Goal: Transaction & Acquisition: Purchase product/service

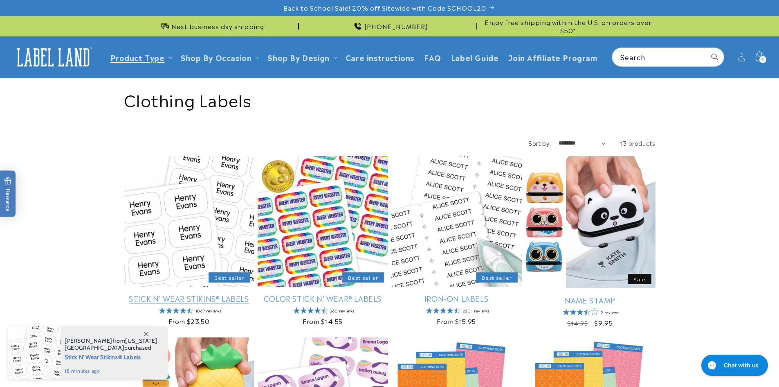
click at [161, 293] on link "Stick N' Wear Stikins® Labels" at bounding box center [189, 297] width 131 height 9
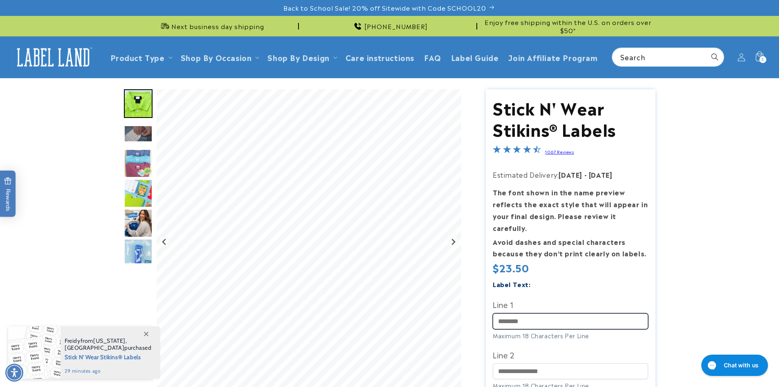
click at [538, 313] on input "Line 1" at bounding box center [570, 321] width 155 height 16
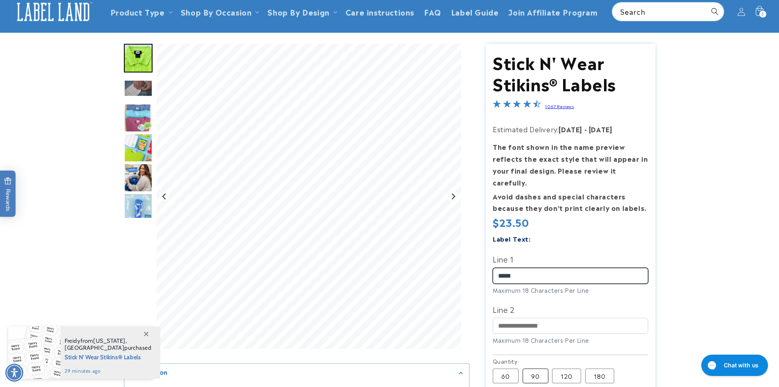
scroll to position [82, 0]
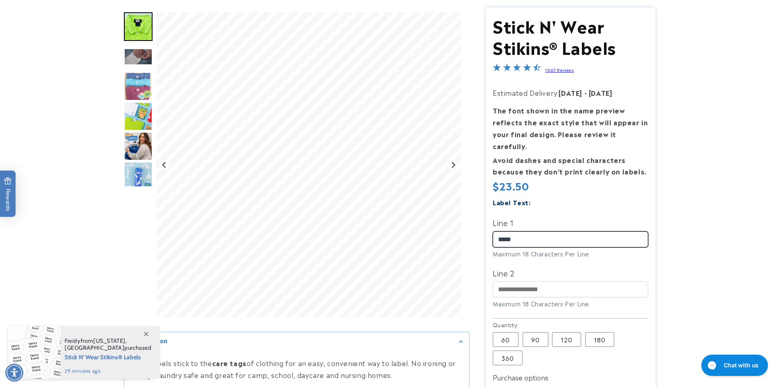
type input "*****"
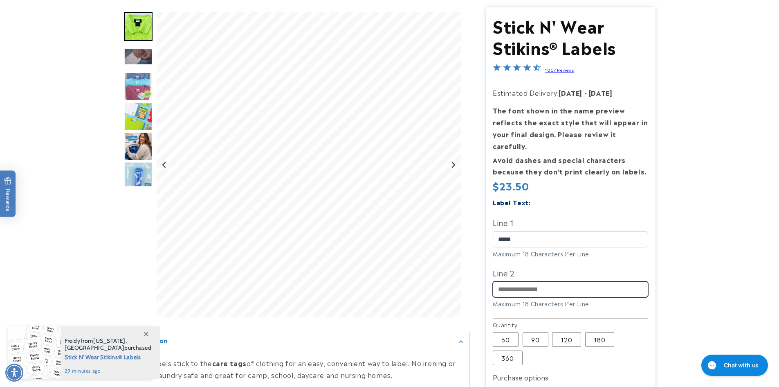
drag, startPoint x: 523, startPoint y: 276, endPoint x: 525, endPoint y: 292, distance: 16.1
click at [523, 281] on input "Line 2" at bounding box center [570, 289] width 155 height 16
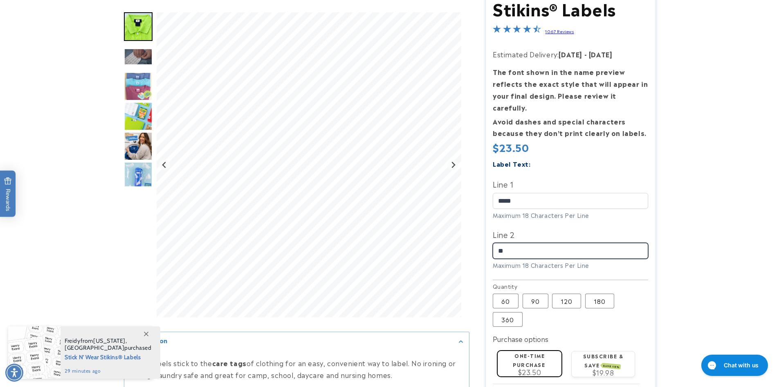
scroll to position [164, 0]
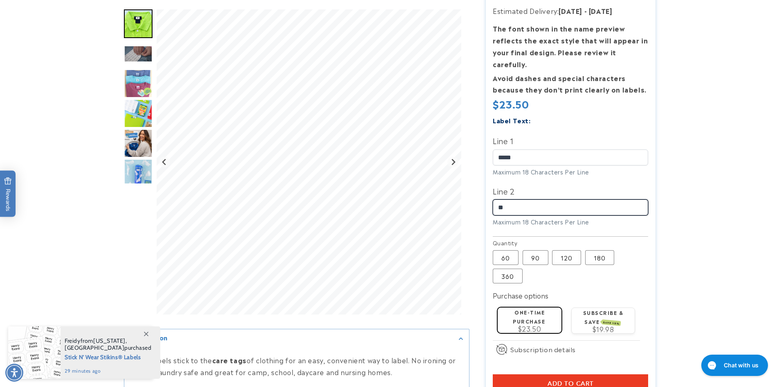
type input "**"
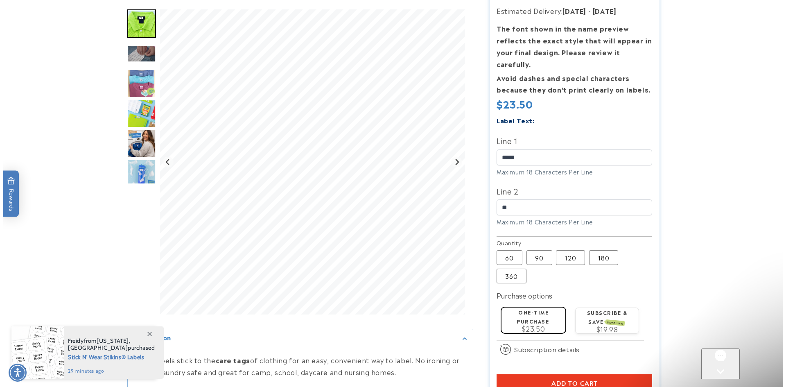
scroll to position [0, 0]
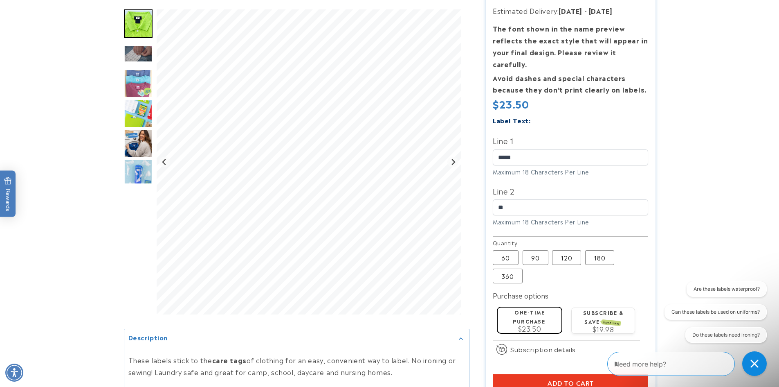
click at [720, 201] on product-info at bounding box center [389, 188] width 779 height 549
click at [568, 380] on span "Add to cart" at bounding box center [571, 383] width 46 height 7
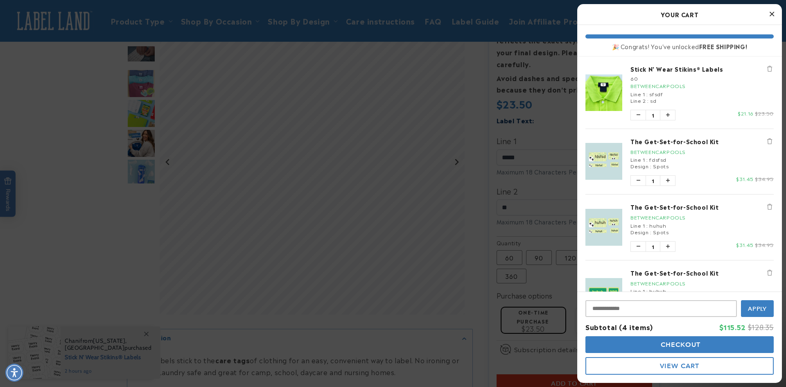
click at [688, 345] on span "Checkout" at bounding box center [679, 344] width 42 height 8
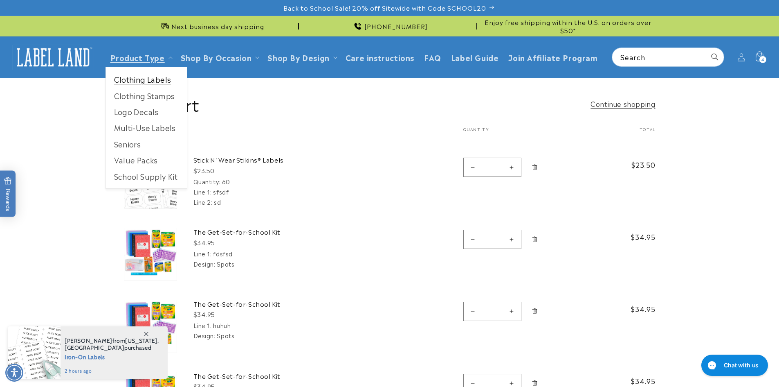
click at [152, 78] on link "Clothing Labels" at bounding box center [146, 79] width 81 height 16
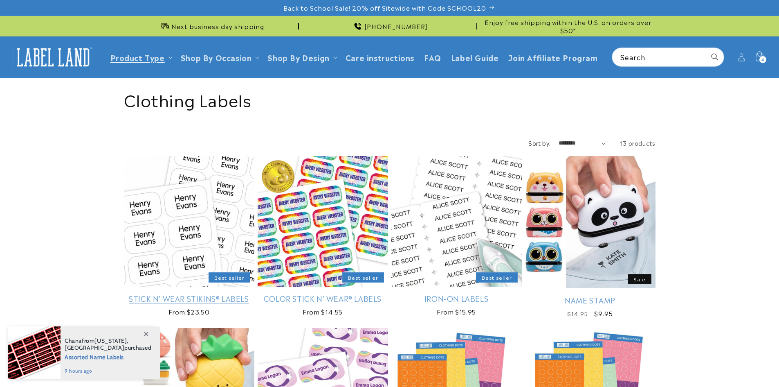
click at [214, 293] on link "Stick N' Wear Stikins® Labels" at bounding box center [189, 297] width 131 height 9
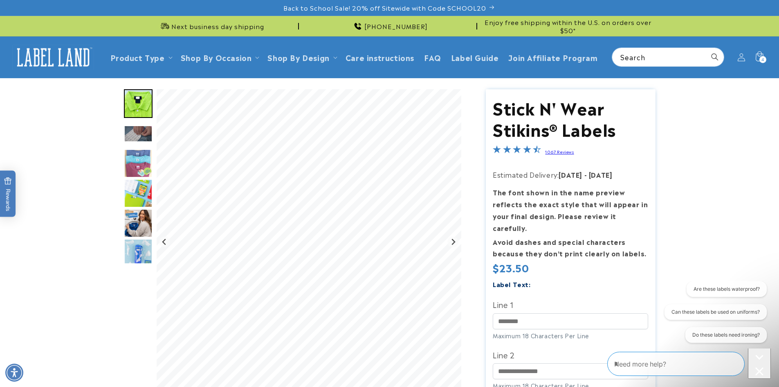
click at [762, 58] on span "4" at bounding box center [763, 59] width 3 height 7
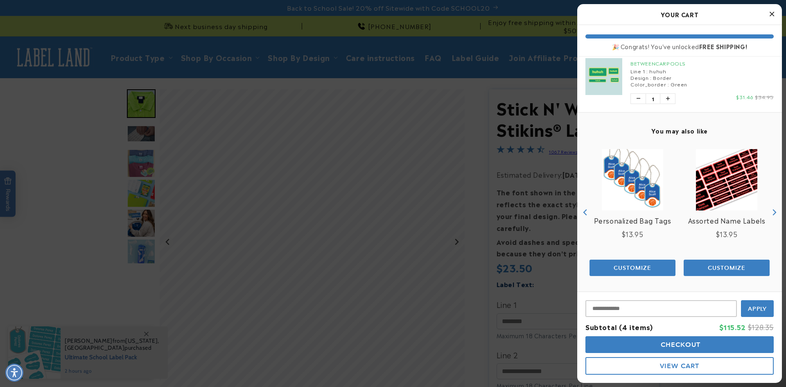
scroll to position [221, 0]
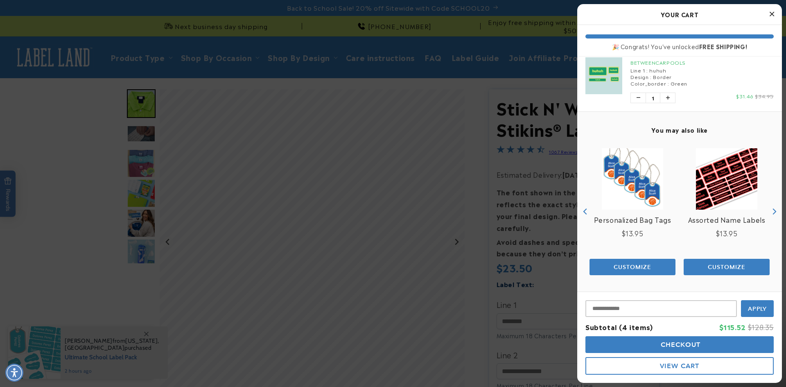
click at [674, 349] on button "Checkout" at bounding box center [679, 344] width 188 height 17
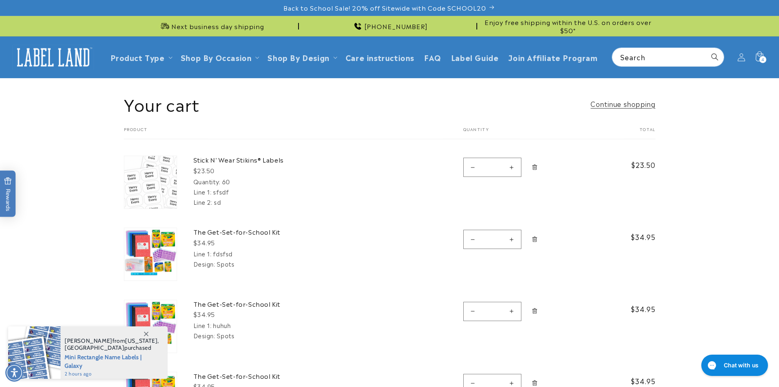
click at [536, 240] on icon "Remove The Get-Set-for-School Kit" at bounding box center [535, 239] width 6 height 6
click at [535, 240] on form "Your cart Product Total Quantity Total Stick N' Wear Stikins® Labels $23.50 Qua…" at bounding box center [390, 284] width 532 height 317
click at [535, 241] on icon "Remove The Get-Set-for-School Kit" at bounding box center [535, 239] width 6 height 6
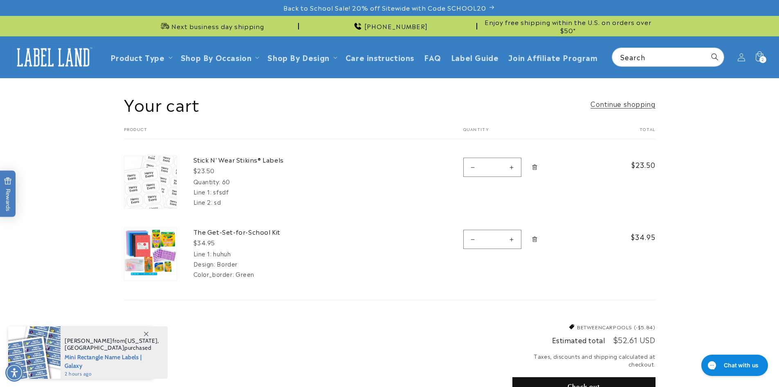
click at [535, 241] on icon "Remove The Get-Set-for-School Kit" at bounding box center [535, 239] width 6 height 6
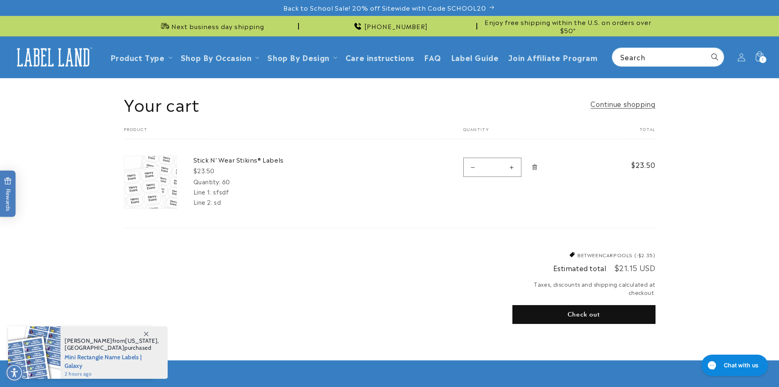
click at [593, 318] on button "Check out" at bounding box center [584, 314] width 143 height 19
